Goal: Task Accomplishment & Management: Use online tool/utility

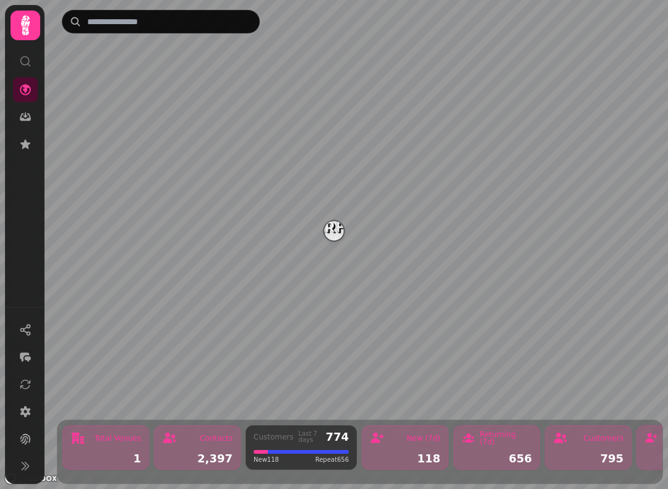
click at [335, 233] on img "Starfish Loves Coffee" at bounding box center [333, 230] width 19 height 19
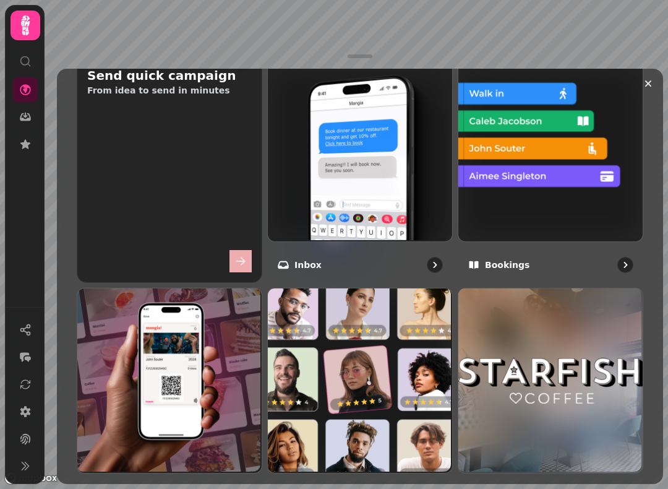
scroll to position [502, 0]
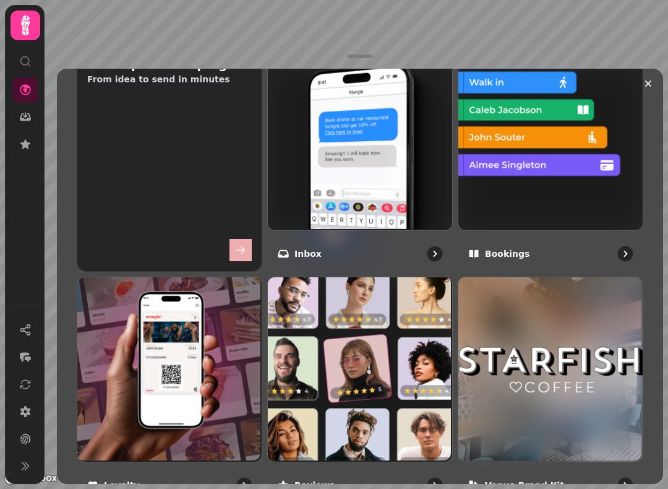
click at [576, 159] on img at bounding box center [549, 137] width 184 height 184
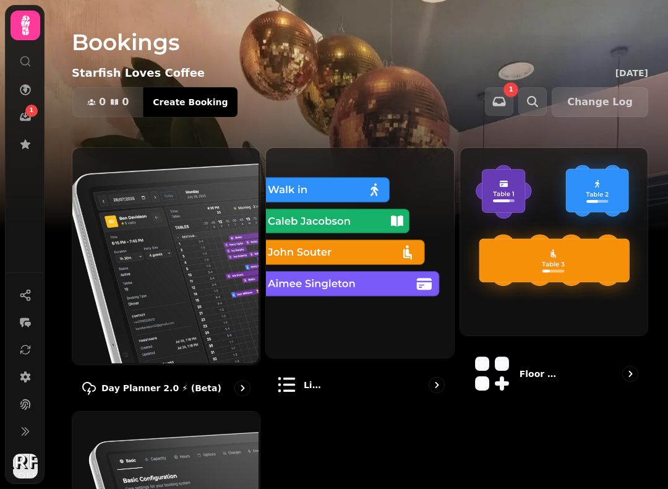
click at [199, 274] on img at bounding box center [164, 255] width 187 height 217
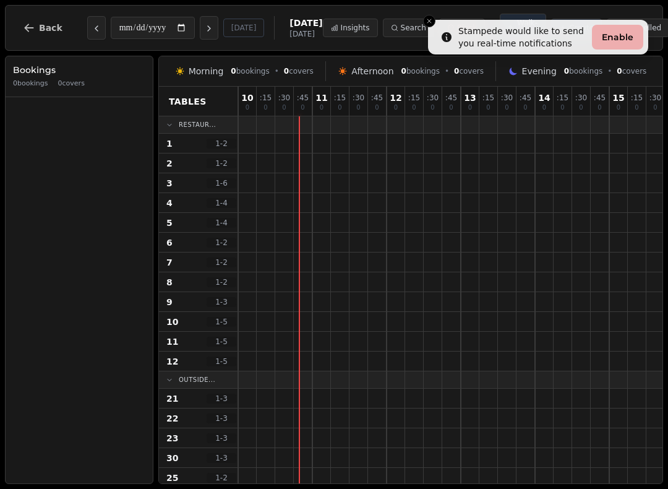
click at [40, 31] on span "Back" at bounding box center [51, 28] width 24 height 9
